Goal: Transaction & Acquisition: Obtain resource

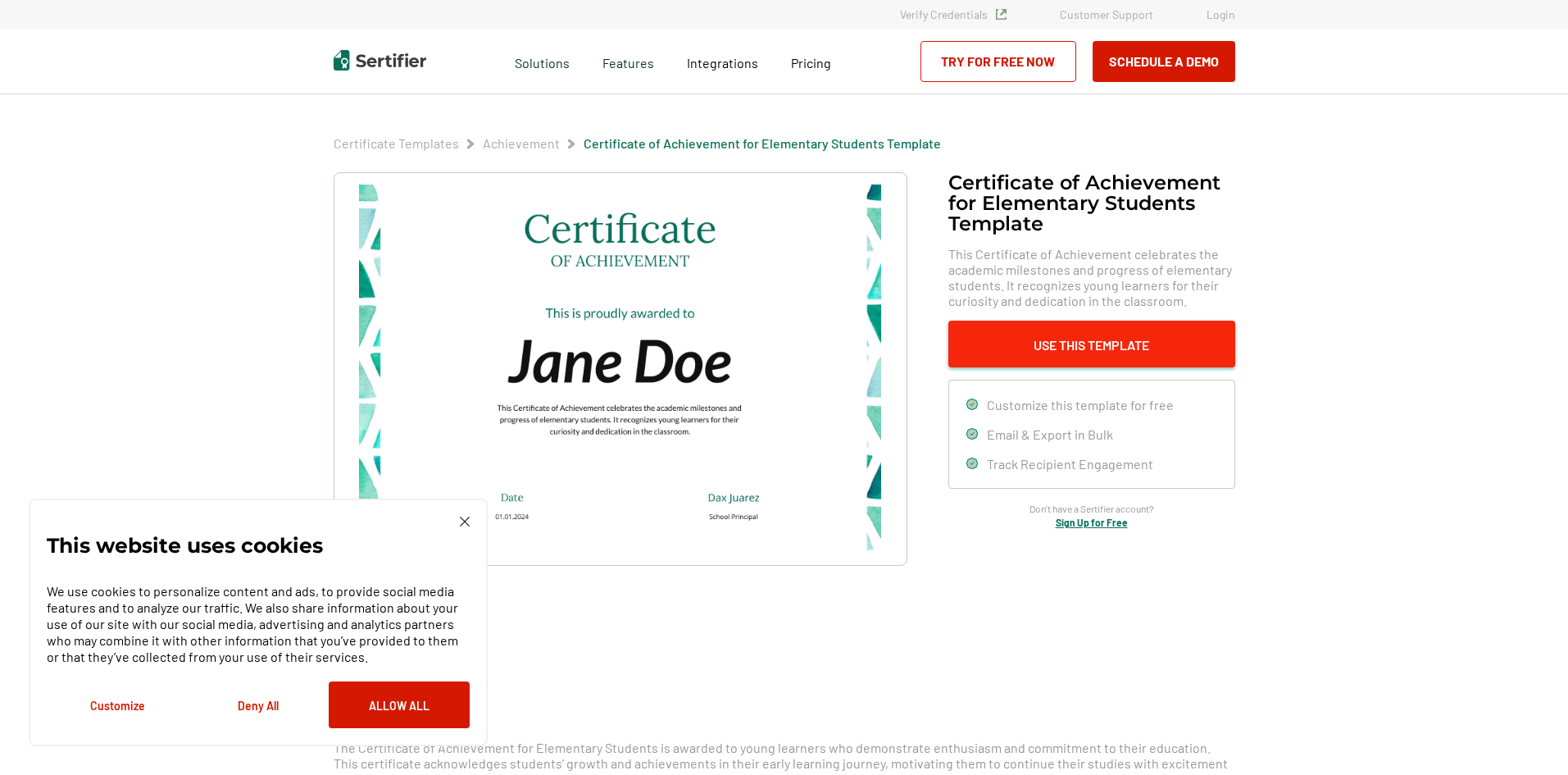
click at [1161, 346] on button "Use This Template" at bounding box center [1091, 344] width 287 height 47
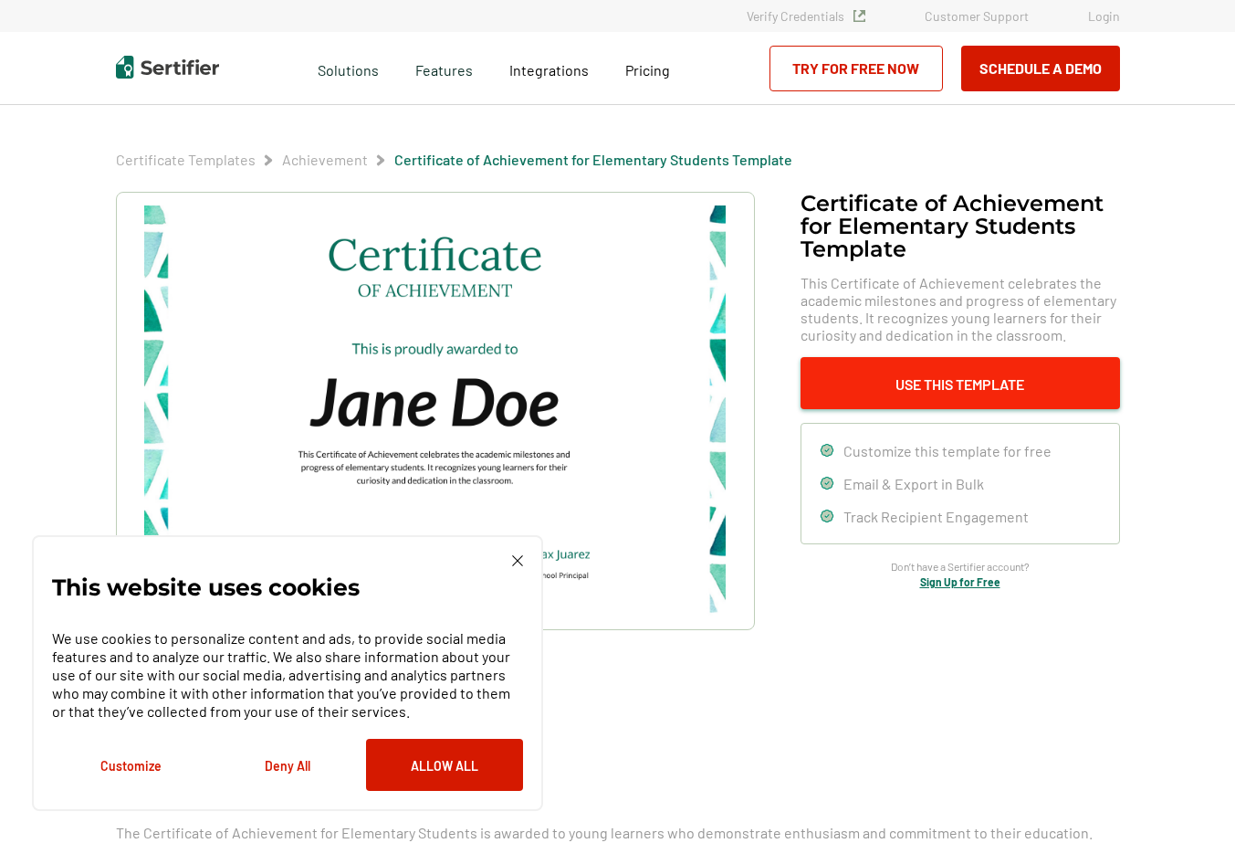
click at [951, 401] on button "Use This Template" at bounding box center [961, 383] width 320 height 52
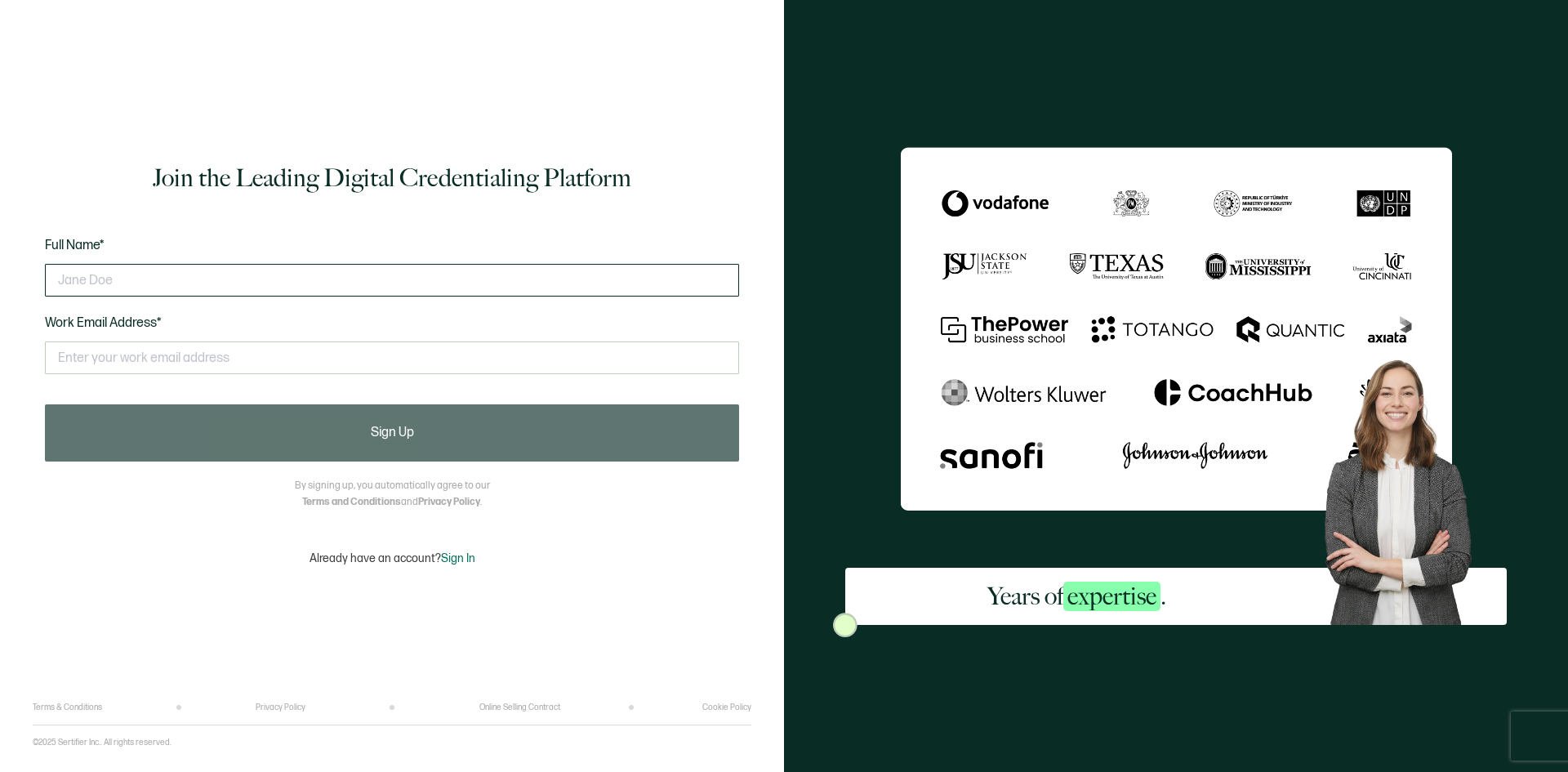
click at [64, 265] on input "text" at bounding box center [392, 280] width 694 height 33
type input "Iyanna Guy"
click at [291, 361] on input "text" at bounding box center [392, 358] width 694 height 33
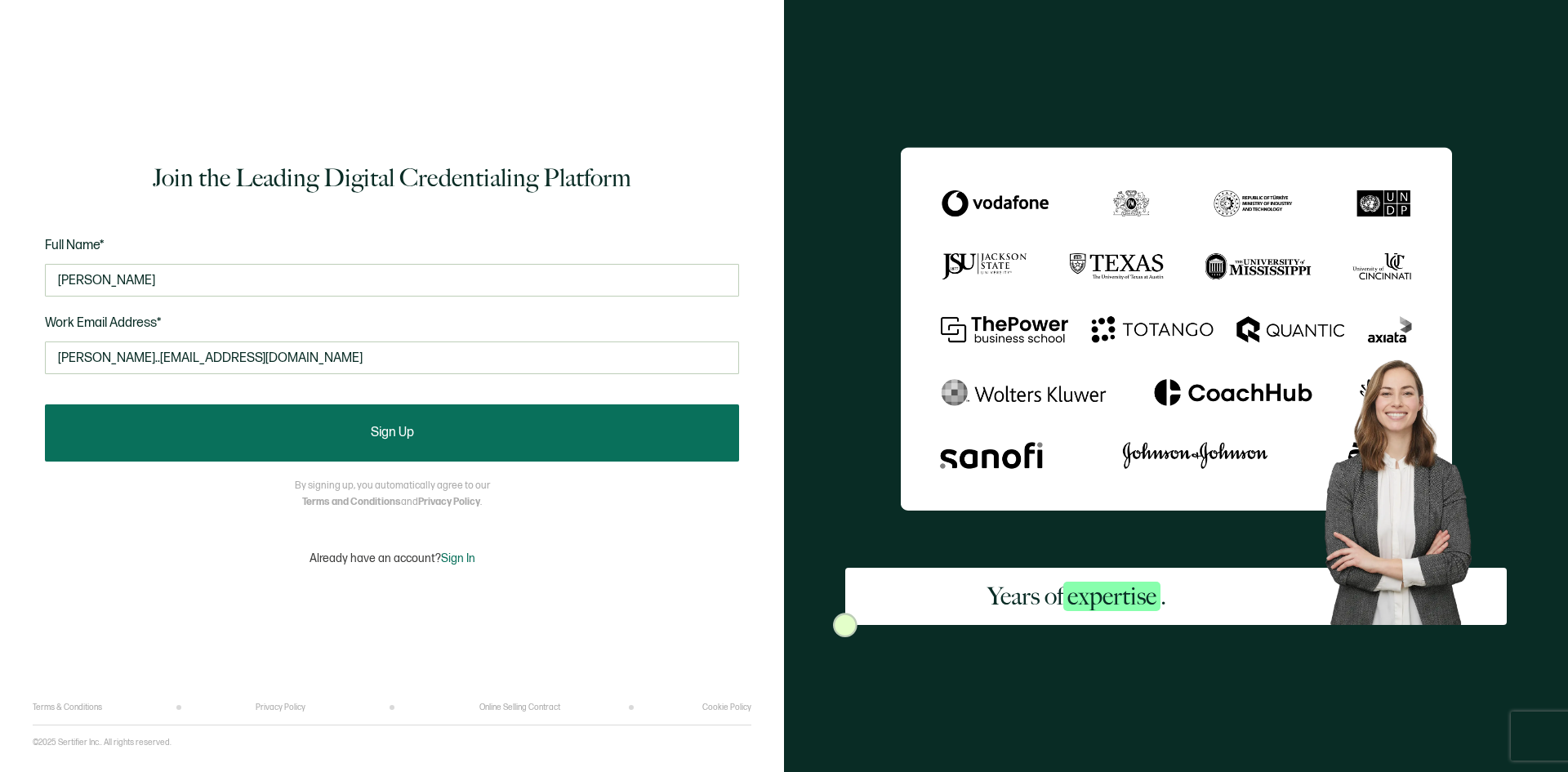
type input "iyanna..guy@lynchburgva.gov"
click at [367, 433] on button "Sign Up" at bounding box center [392, 433] width 694 height 57
